Goal: Information Seeking & Learning: Learn about a topic

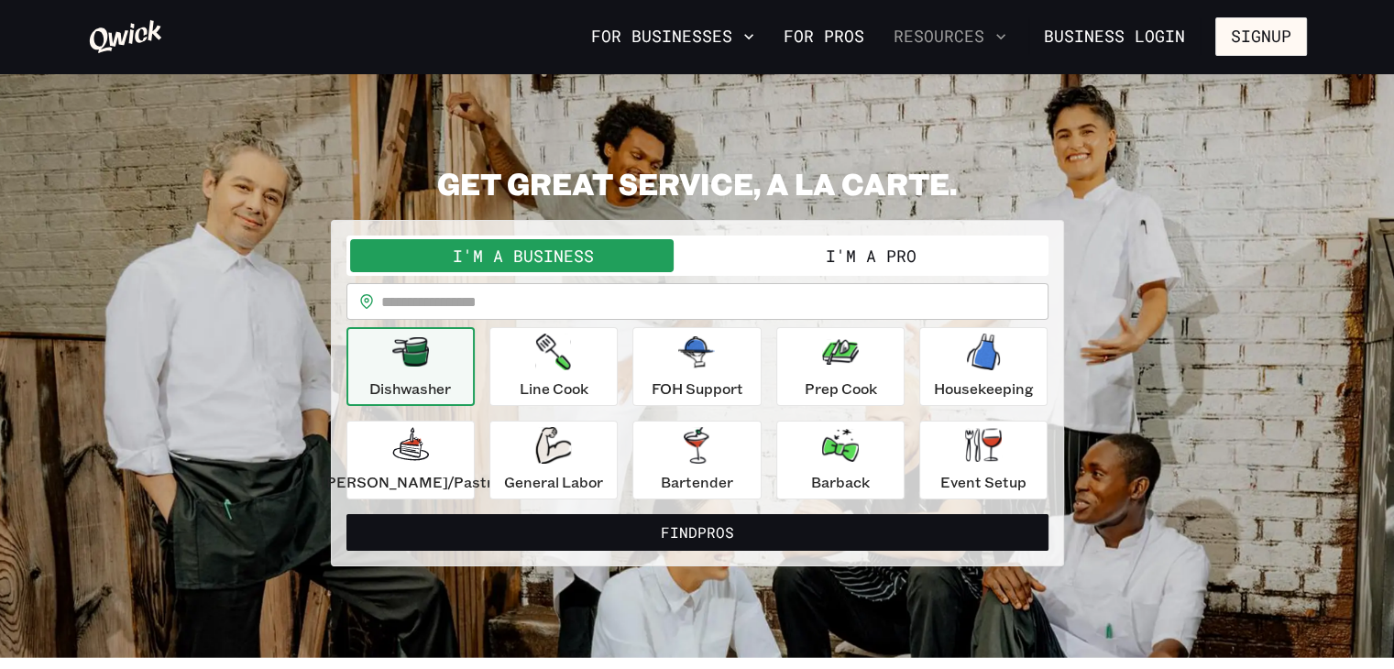
click at [979, 30] on button "Resources" at bounding box center [949, 36] width 127 height 31
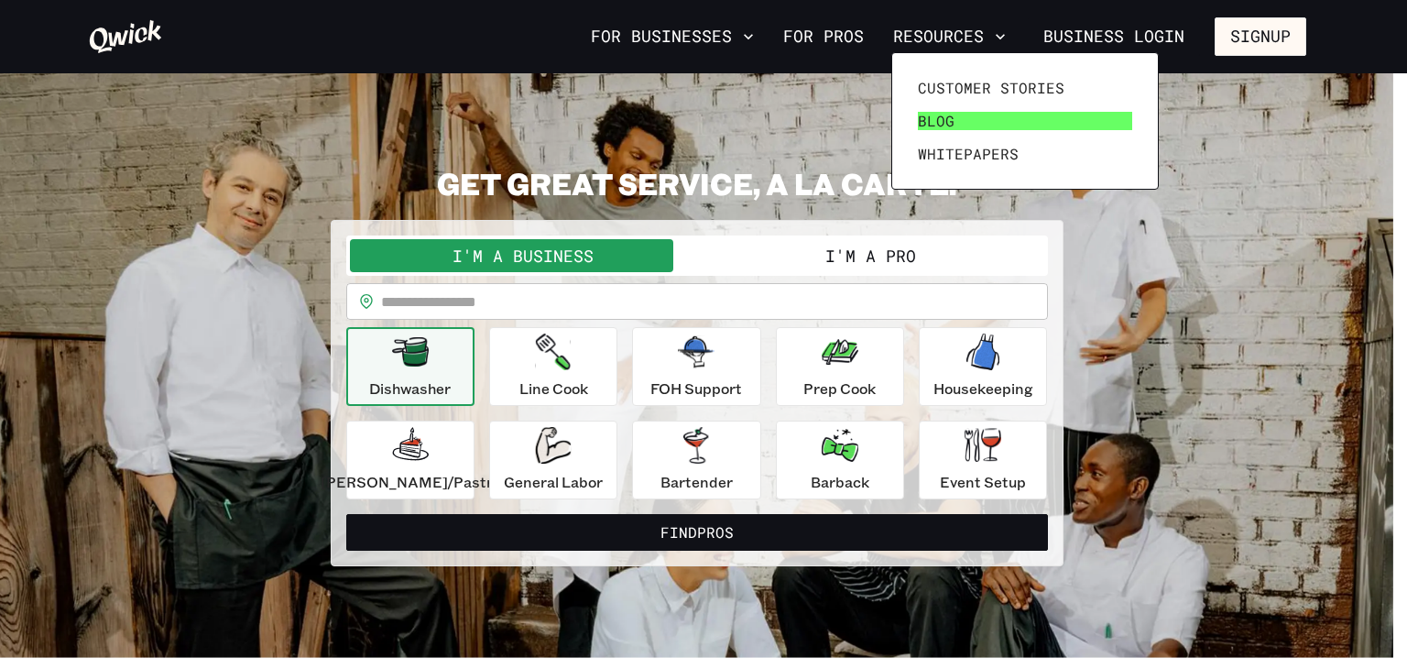
click at [942, 126] on span "Blog" at bounding box center [936, 121] width 37 height 18
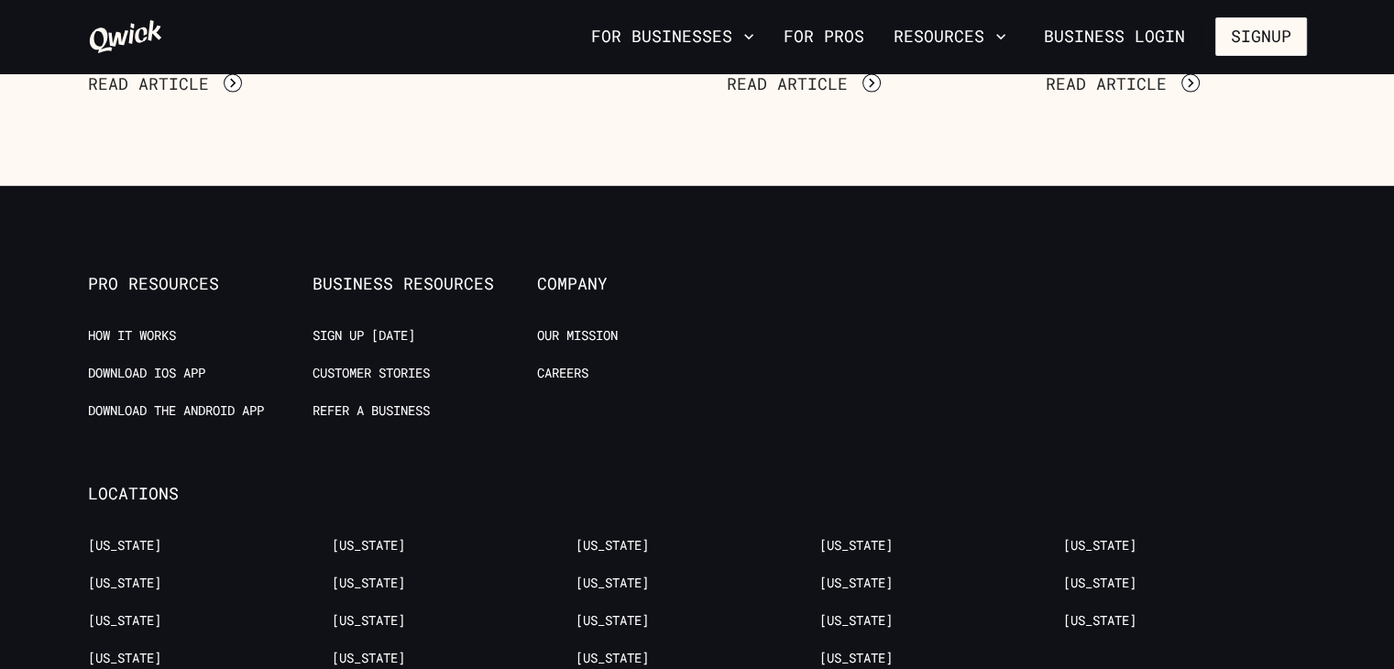
scroll to position [10675, 0]
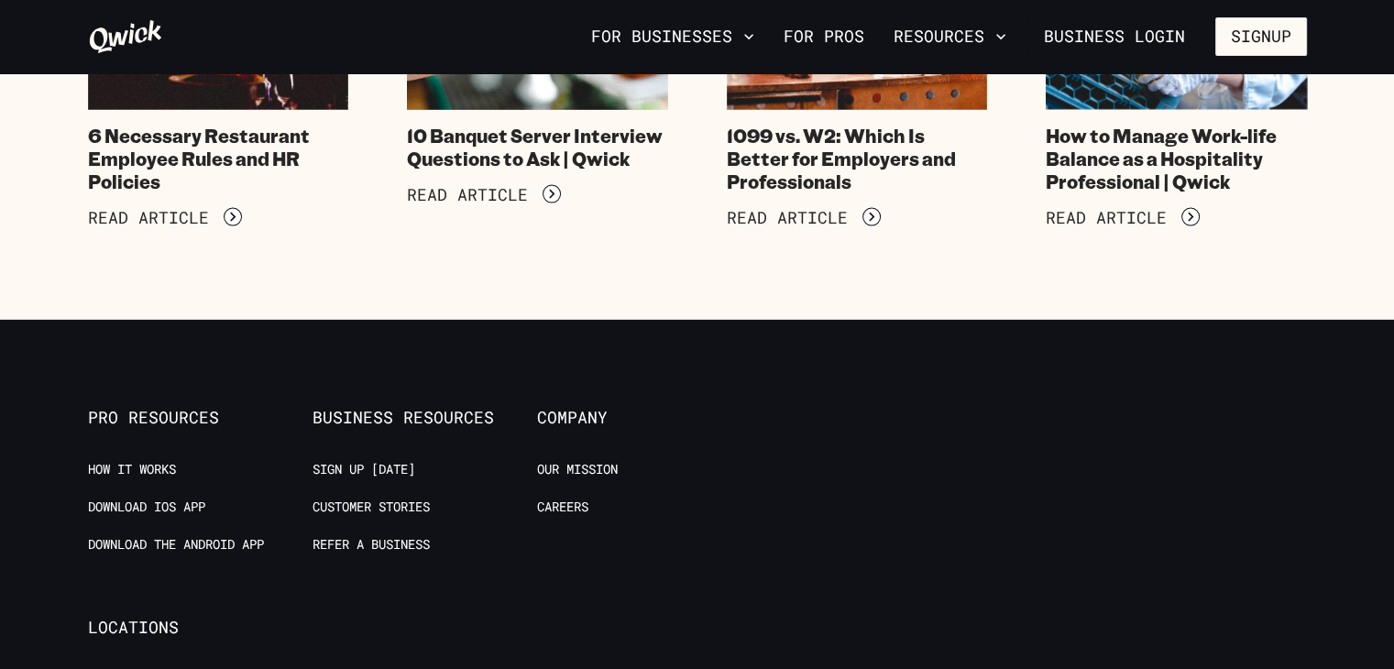
click at [567, 461] on ul "Our Mission Careers" at bounding box center [649, 498] width 224 height 75
click at [568, 498] on link "Careers" at bounding box center [562, 506] width 51 height 17
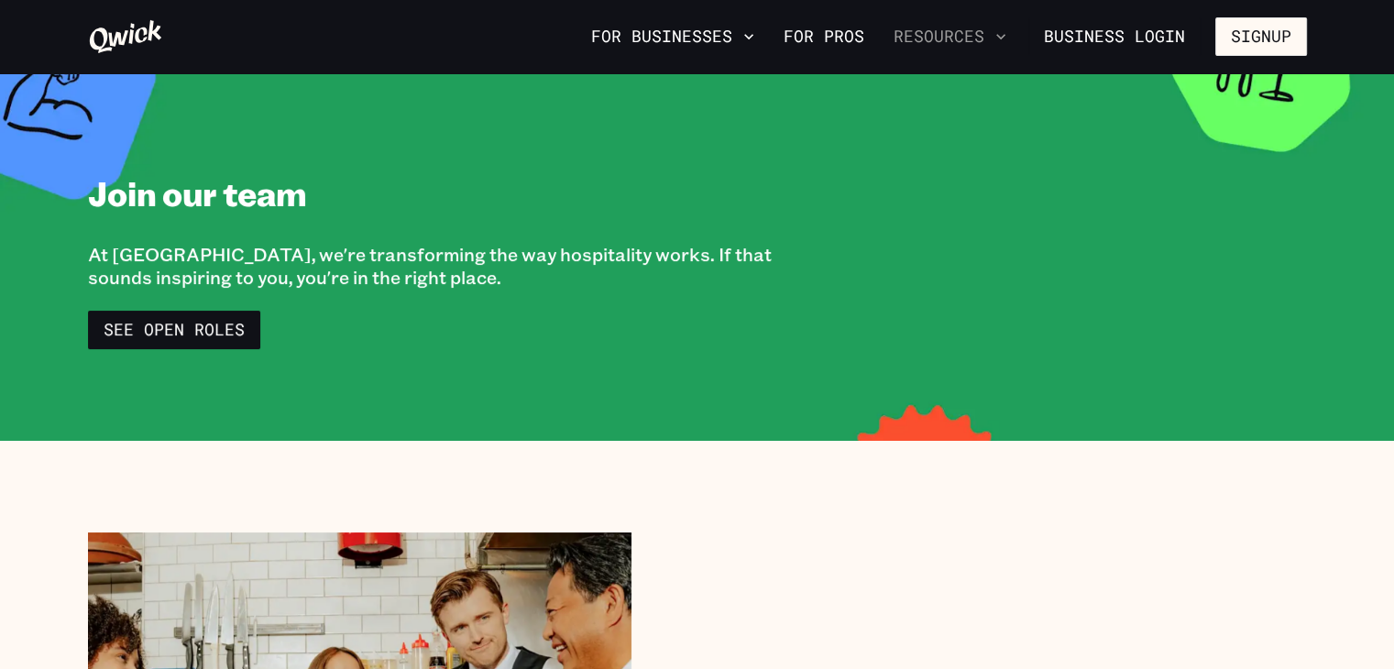
click at [1007, 33] on icon "button" at bounding box center [1000, 36] width 18 height 18
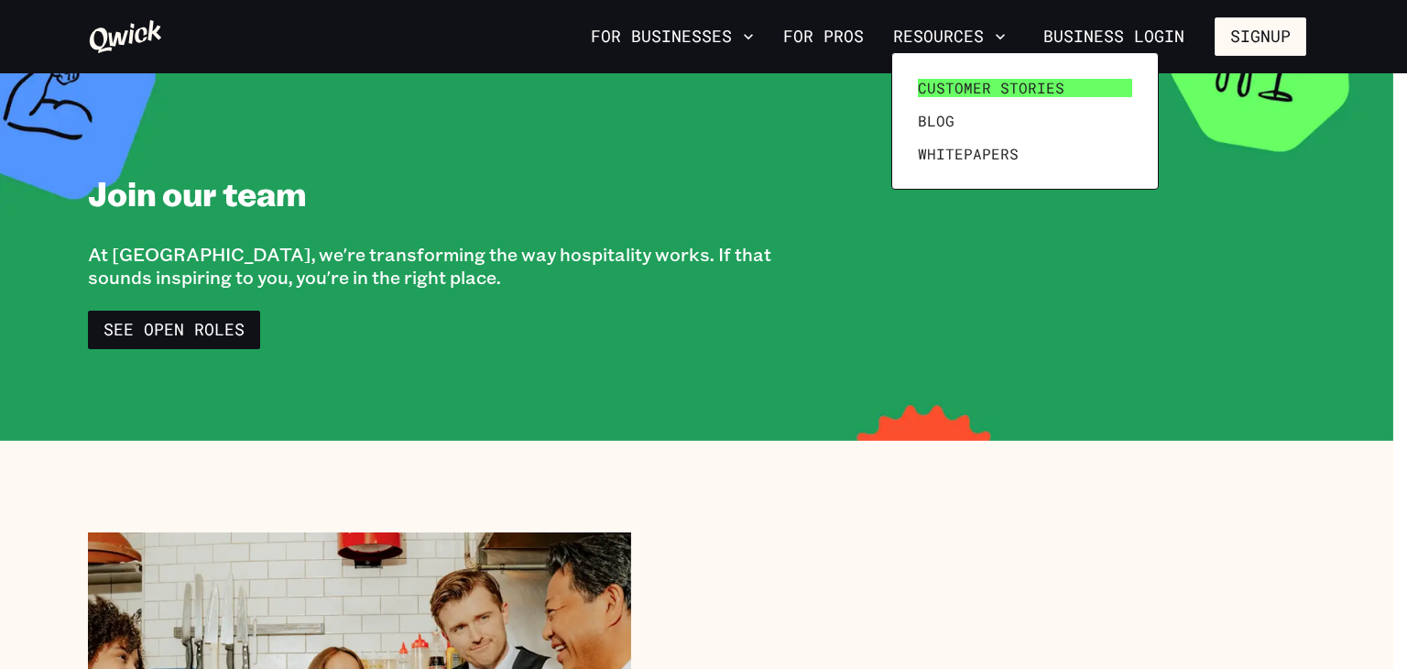
click at [946, 87] on span "Customer stories" at bounding box center [991, 88] width 147 height 18
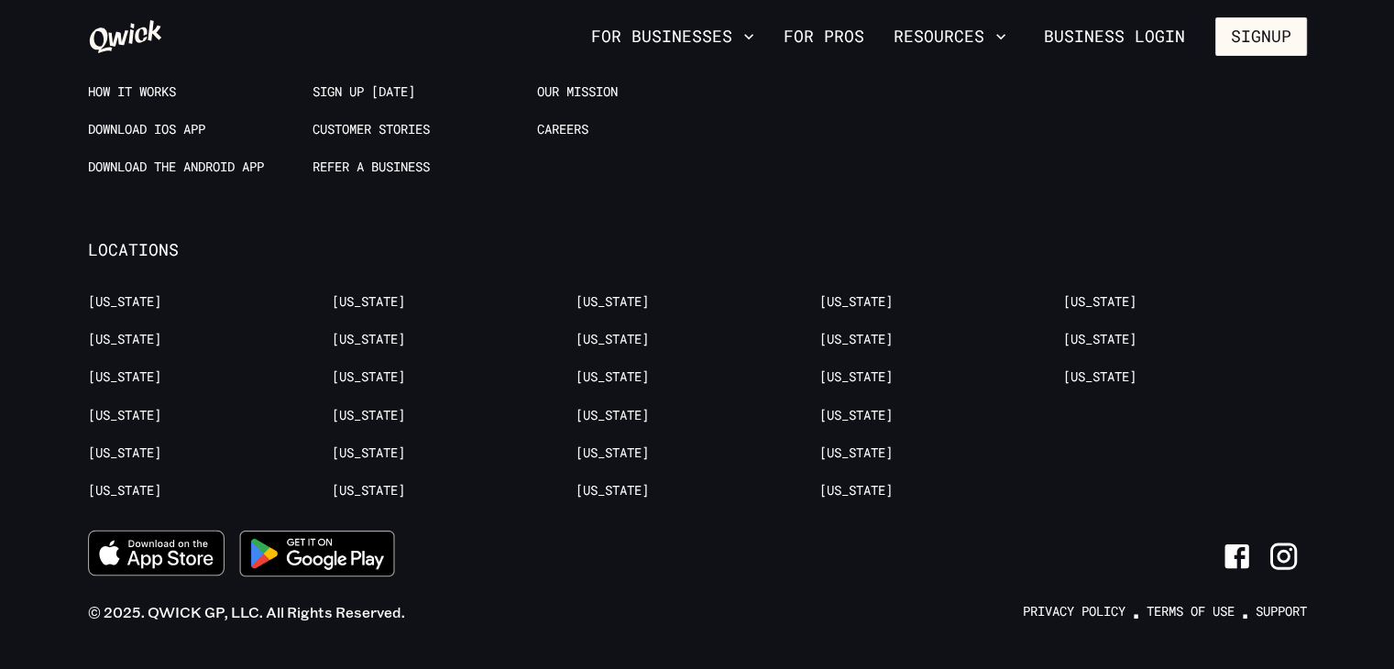
scroll to position [3401, 0]
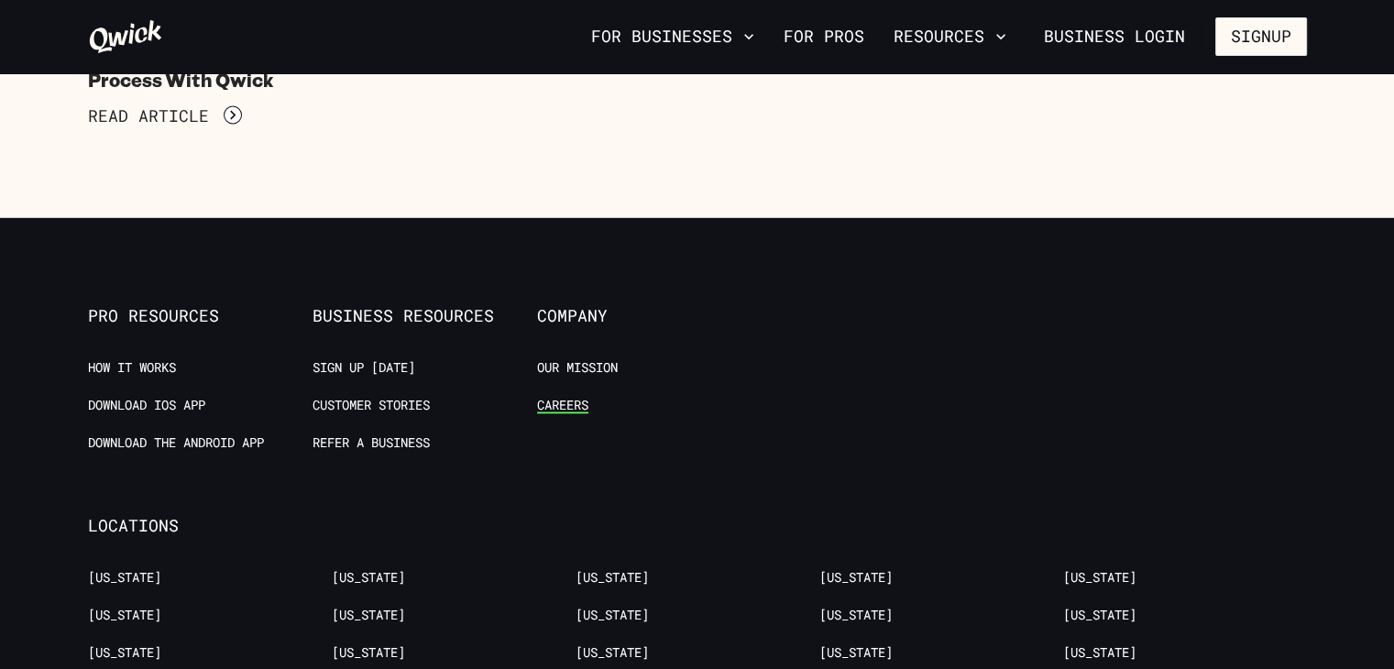
click at [578, 396] on link "Careers" at bounding box center [562, 404] width 51 height 17
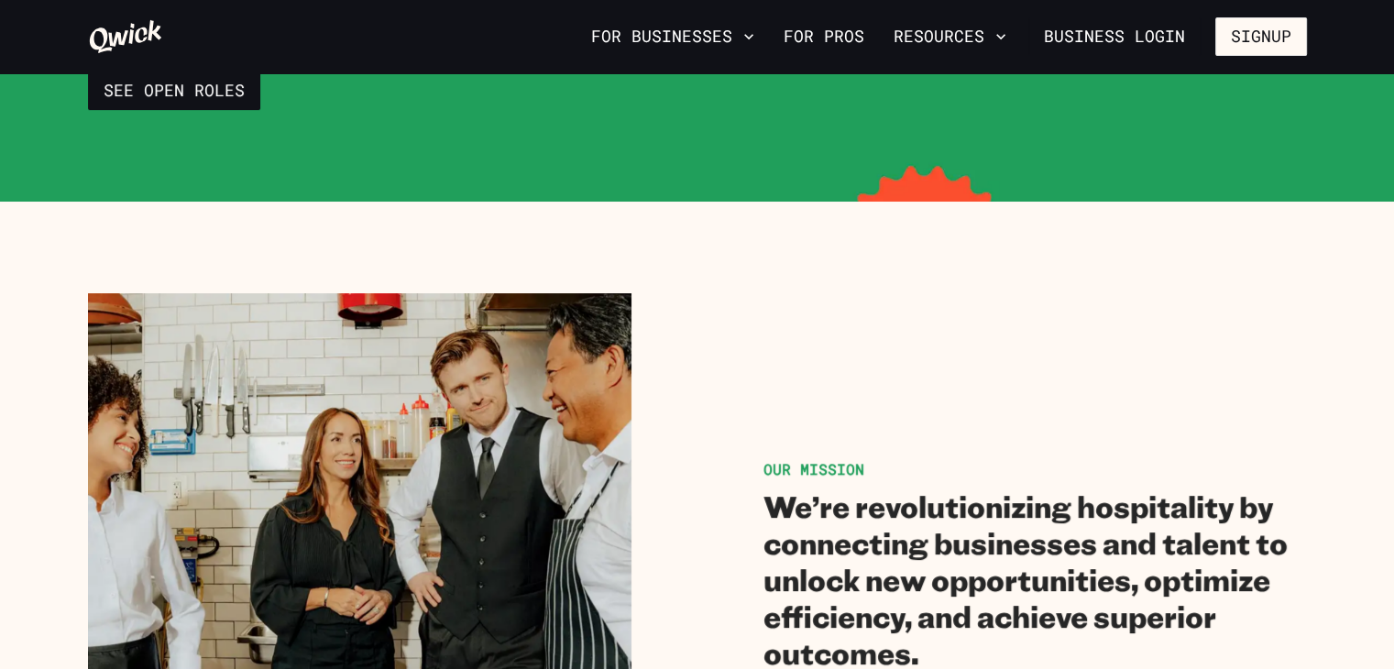
scroll to position [92, 0]
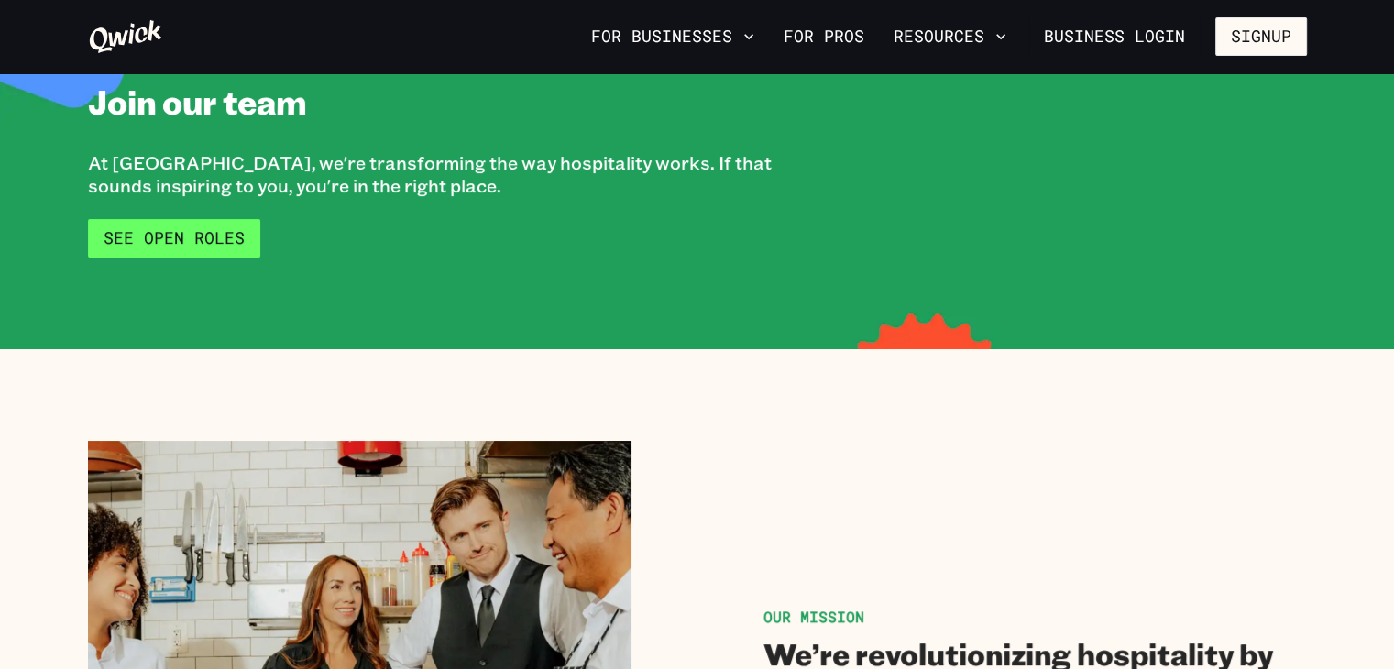
click at [189, 225] on link "See Open Roles" at bounding box center [174, 238] width 172 height 38
